Goal: Find specific page/section: Find specific page/section

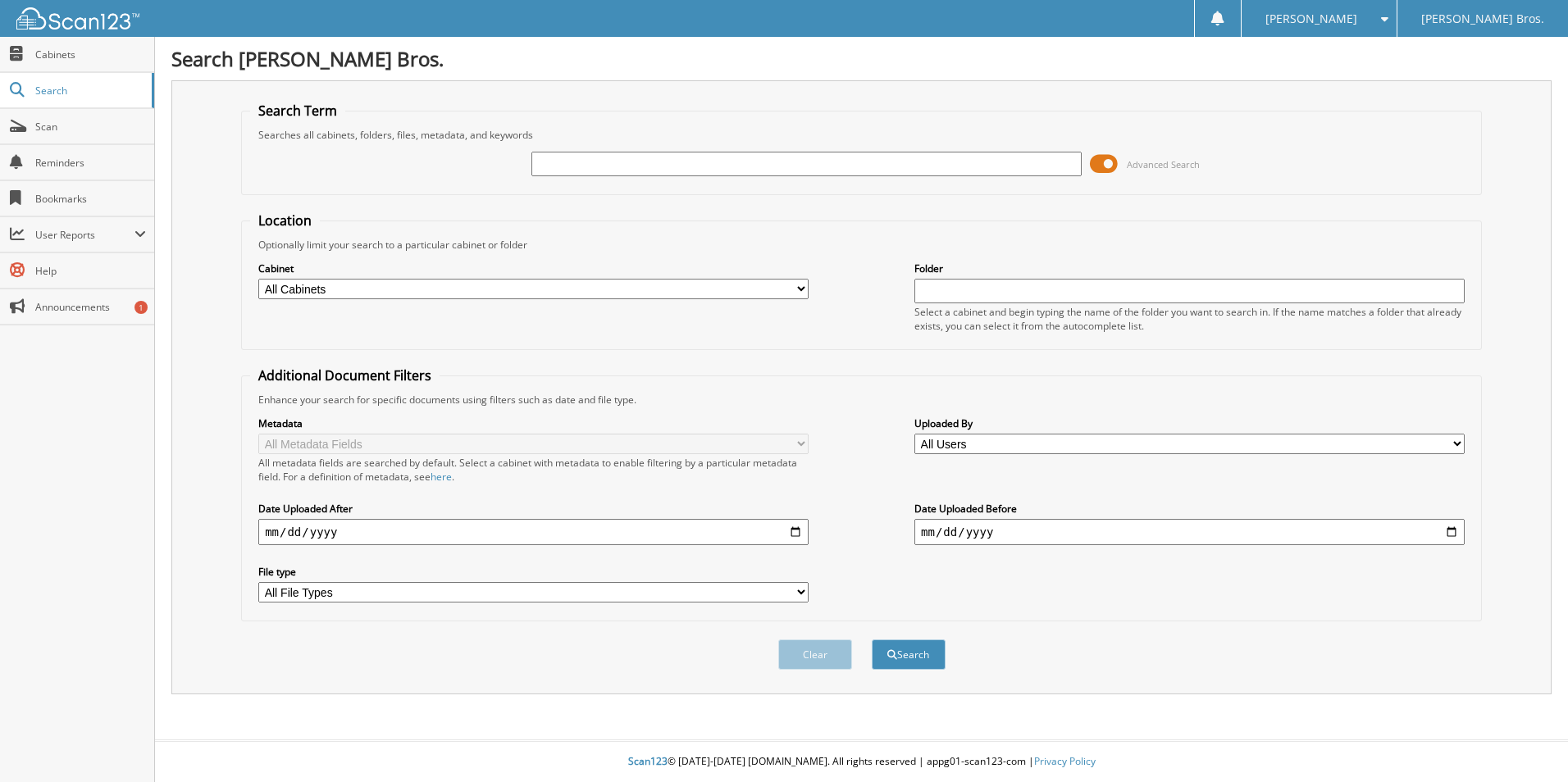
click at [790, 373] on fieldset "Additional Document Filters Enhance your search for specific documents using fi…" at bounding box center [861, 494] width 1240 height 255
click at [637, 159] on input "text" at bounding box center [806, 163] width 550 height 24
paste input "687021"
type input "687021"
click at [872, 640] on button "Search" at bounding box center [909, 655] width 73 height 30
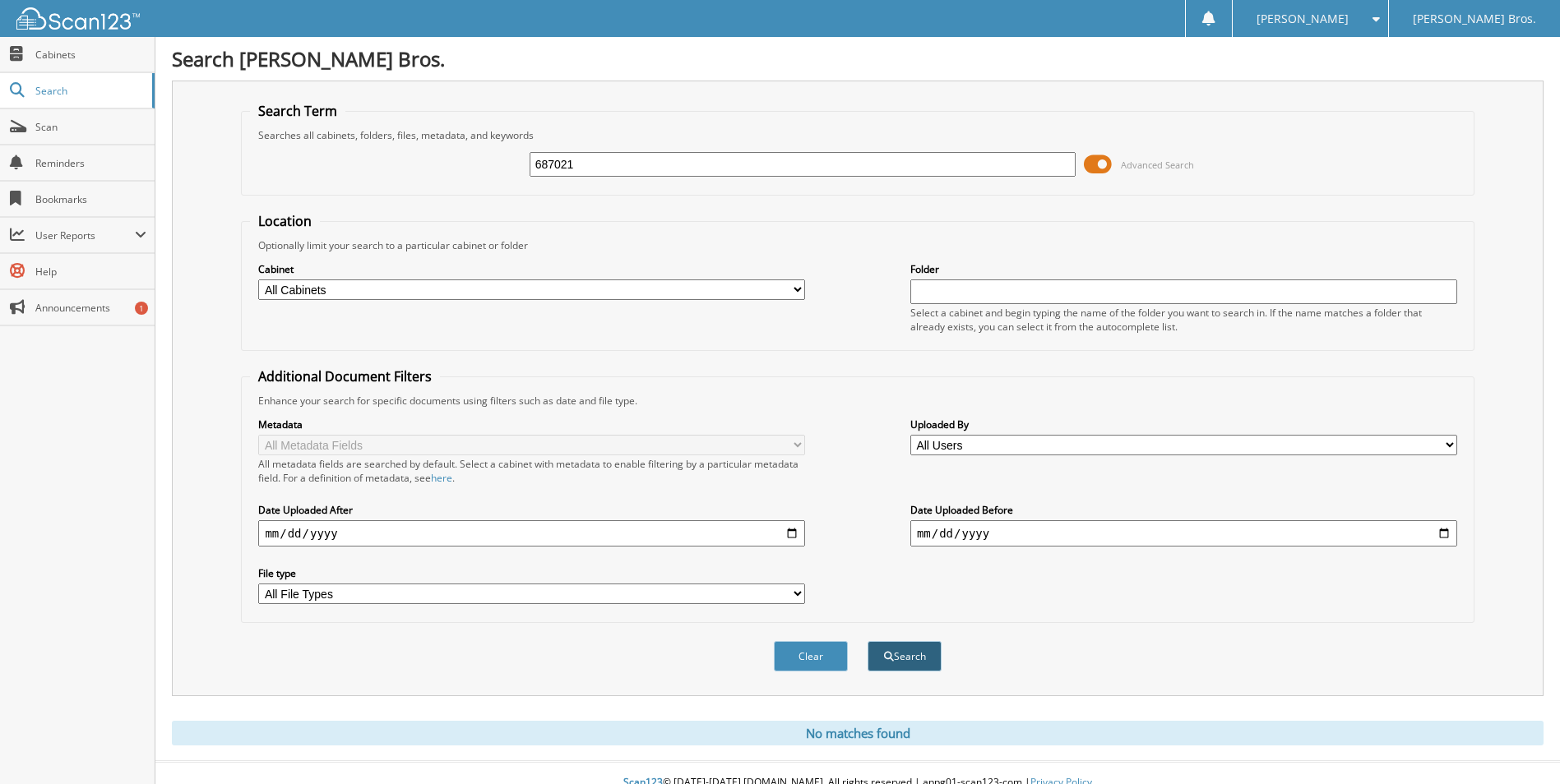
click at [895, 663] on button "Search" at bounding box center [904, 656] width 74 height 31
click at [81, 125] on span "Scan" at bounding box center [91, 128] width 111 height 14
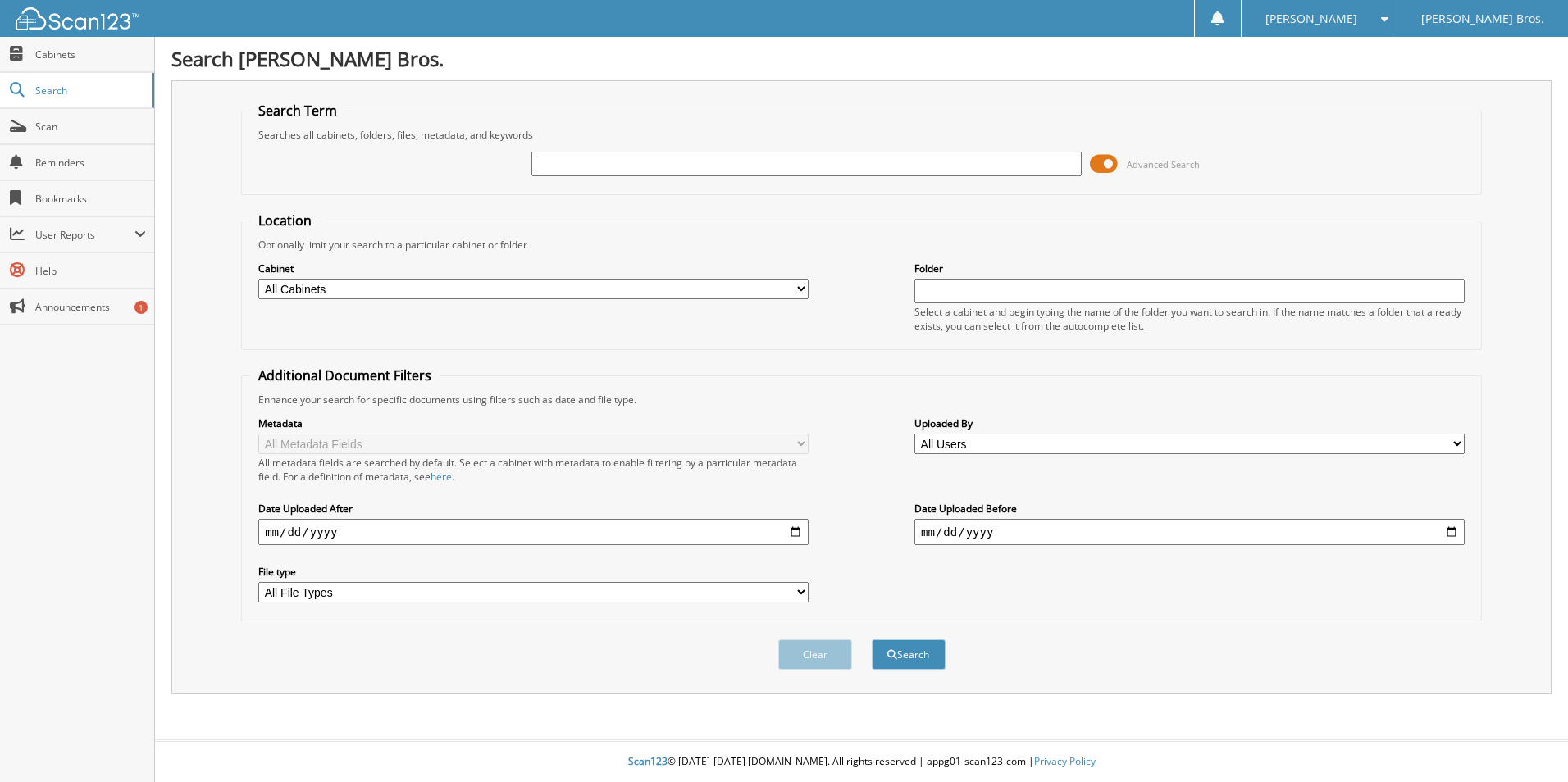
click at [56, 89] on span "Search" at bounding box center [89, 90] width 108 height 14
click at [588, 164] on input "text" at bounding box center [806, 163] width 550 height 24
click at [1008, 162] on input "687021" at bounding box center [806, 163] width 550 height 24
type input "687021"
click at [912, 639] on div "Search" at bounding box center [909, 655] width 77 height 34
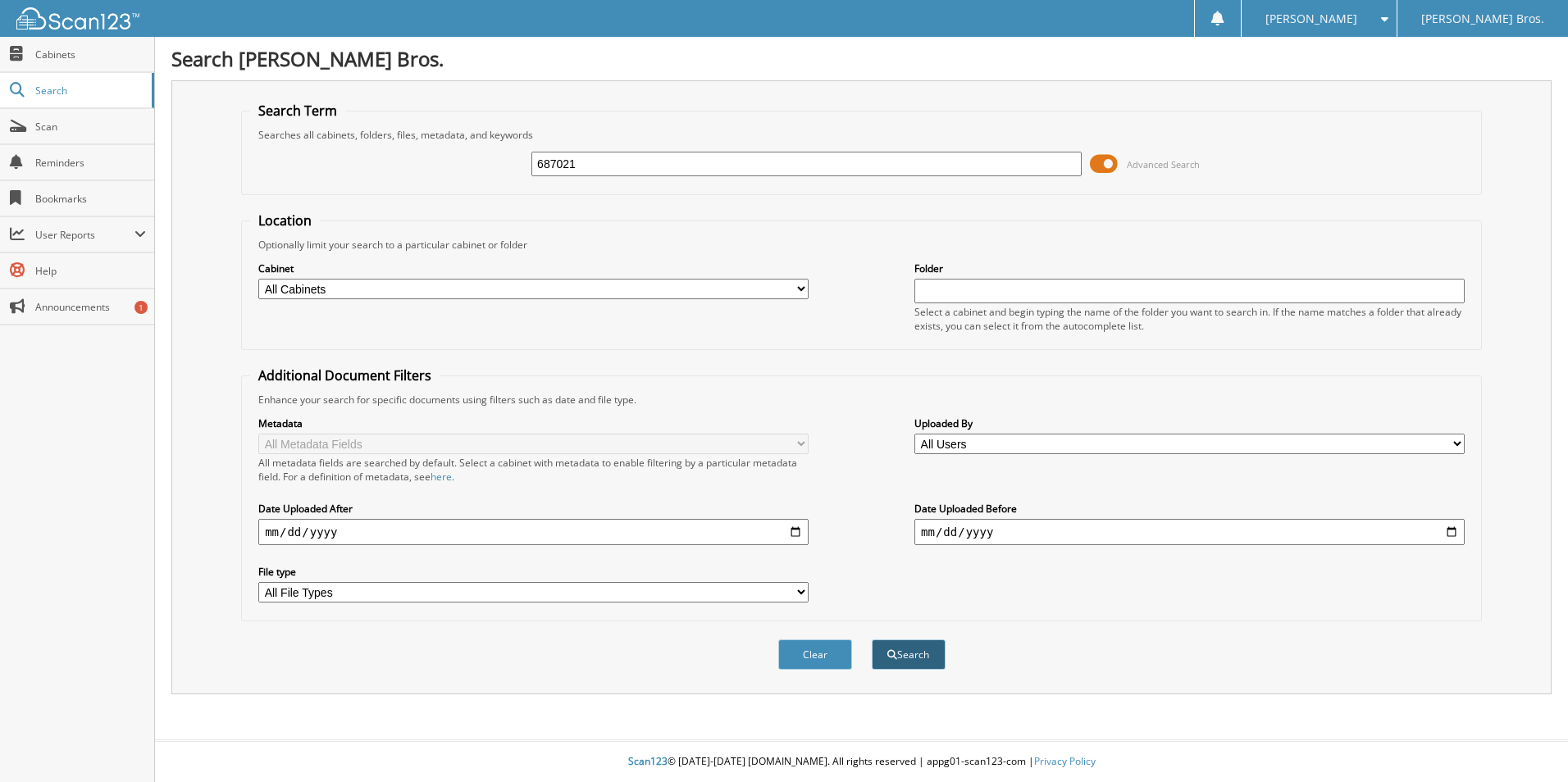
click at [910, 649] on button "Search" at bounding box center [909, 655] width 73 height 30
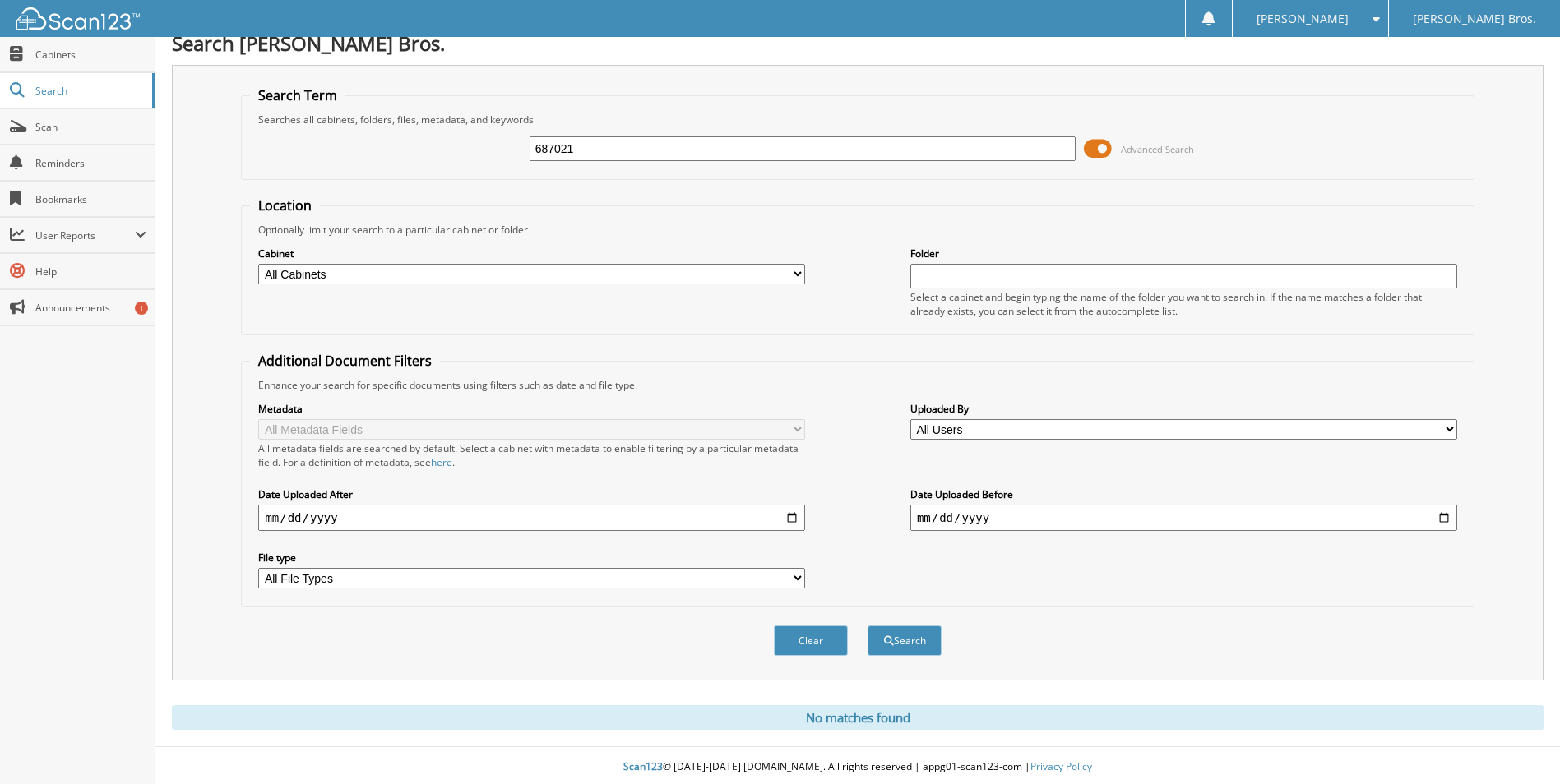
scroll to position [20, 0]
